Goal: Task Accomplishment & Management: Manage account settings

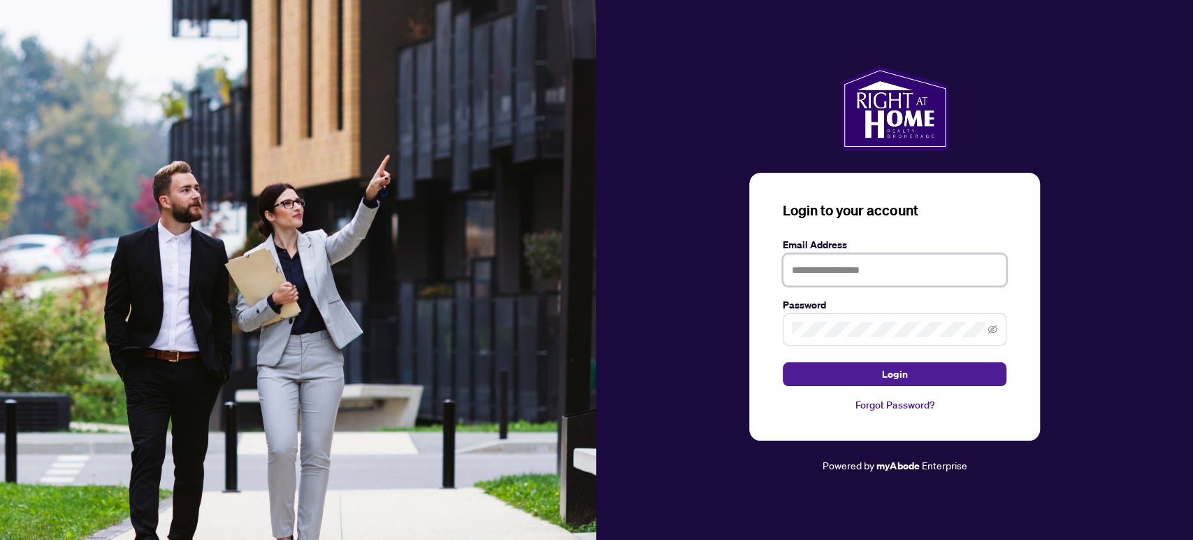
click at [844, 273] on input "text" at bounding box center [895, 270] width 224 height 32
type input "**********"
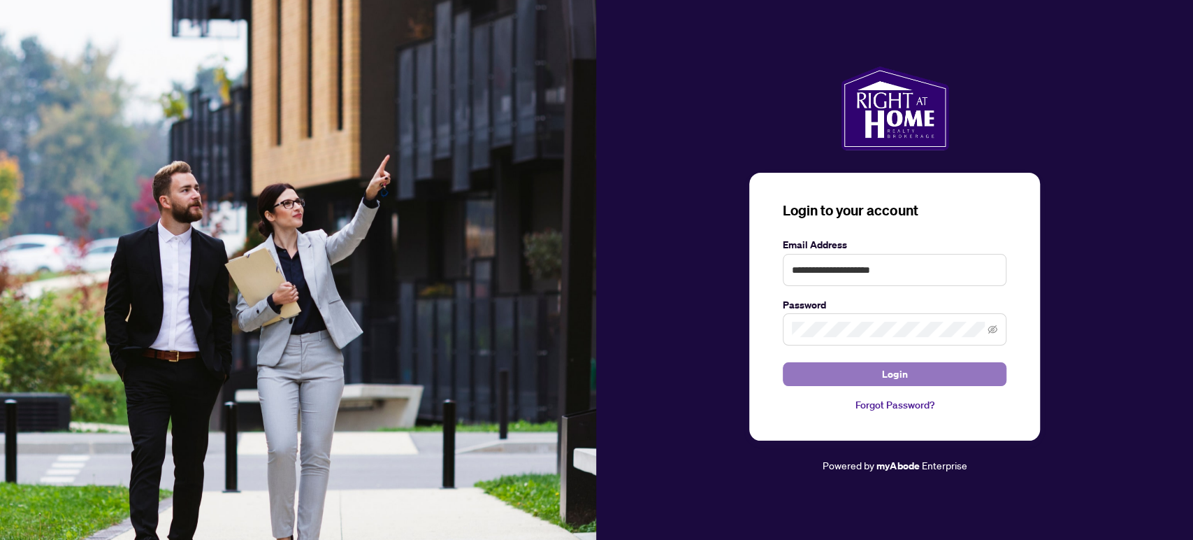
click at [905, 383] on span "Login" at bounding box center [894, 374] width 25 height 22
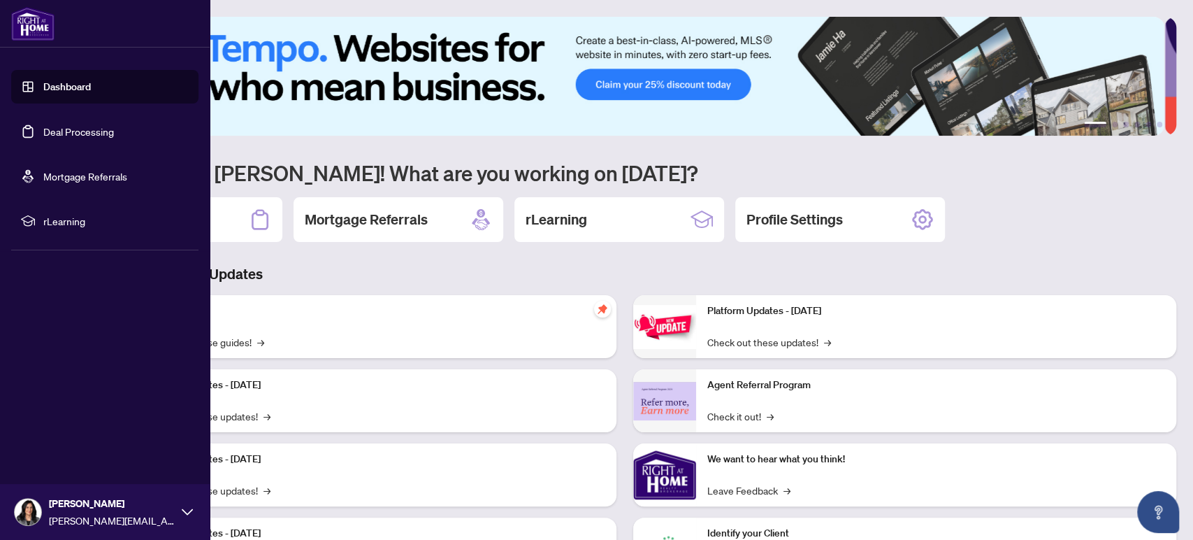
click at [66, 89] on link "Dashboard" at bounding box center [67, 86] width 48 height 13
click at [89, 134] on link "Deal Processing" at bounding box center [78, 131] width 71 height 13
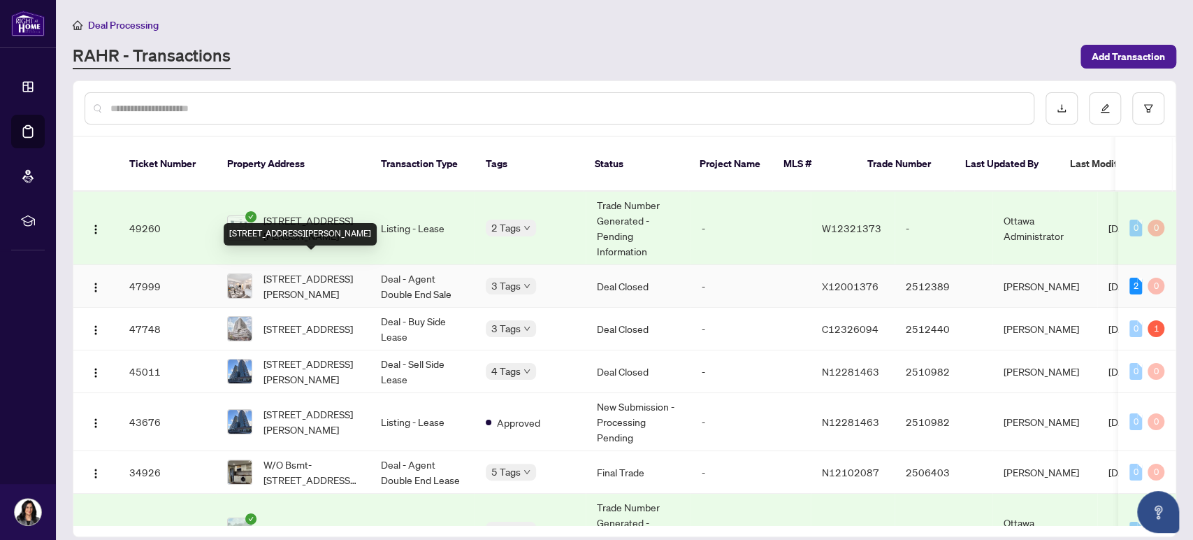
click at [318, 271] on span "[STREET_ADDRESS][PERSON_NAME]" at bounding box center [311, 286] width 95 height 31
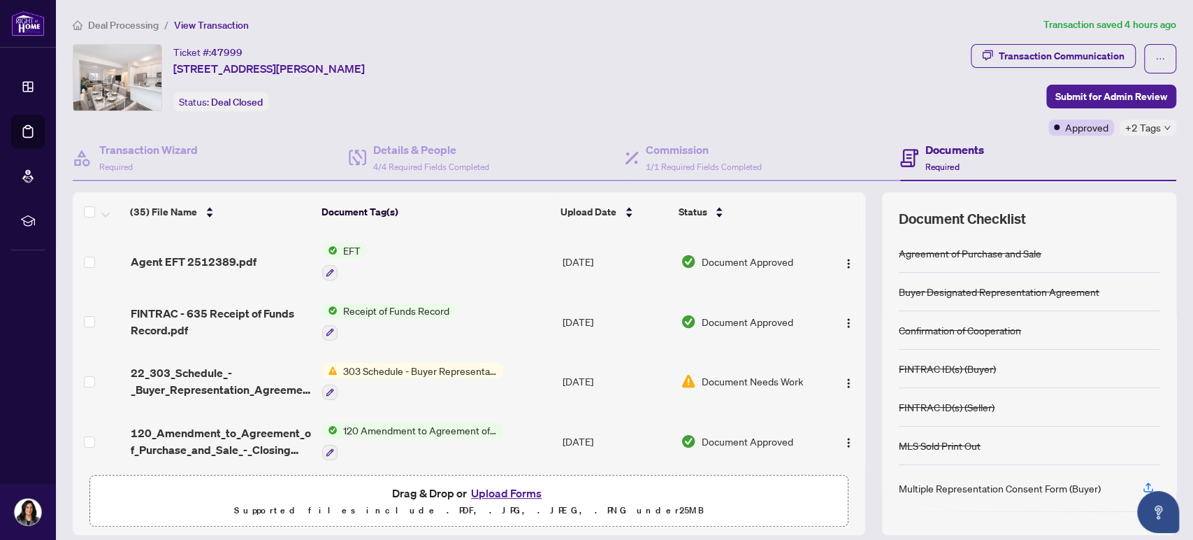
click at [345, 247] on span "EFT" at bounding box center [352, 250] width 29 height 15
click at [319, 313] on span "EFT" at bounding box center [338, 317] width 154 height 15
